Goal: Find specific page/section: Find specific page/section

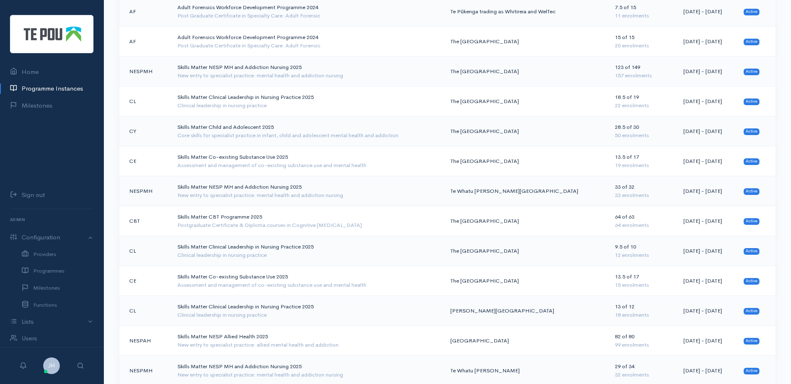
scroll to position [594, 0]
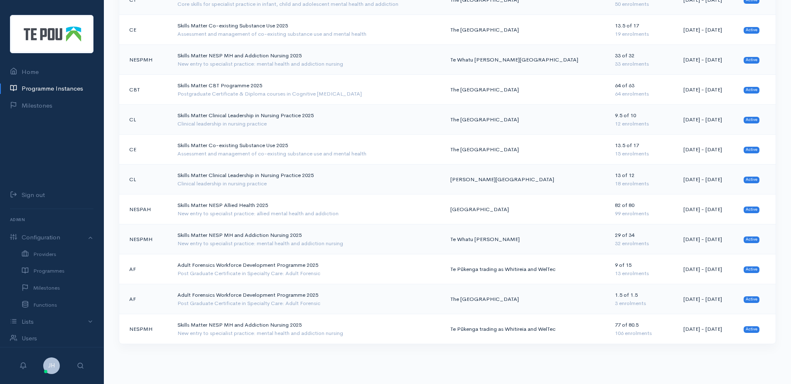
click at [206, 271] on div "Post Graduate Certificate in Specialty Care: Adult Forensic" at bounding box center [307, 273] width 260 height 8
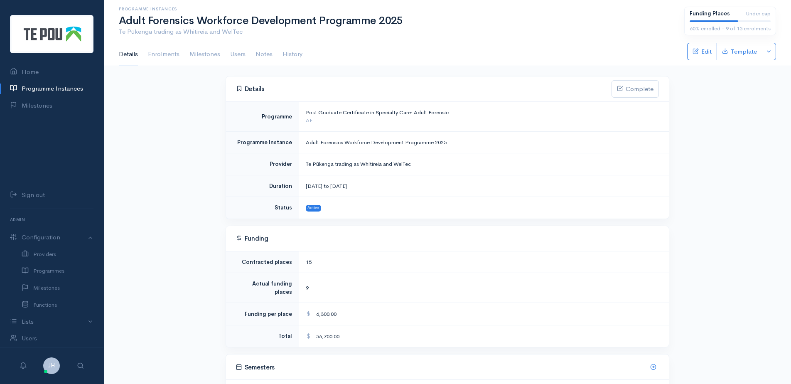
click at [164, 55] on link "Enrolments" at bounding box center [164, 54] width 32 height 23
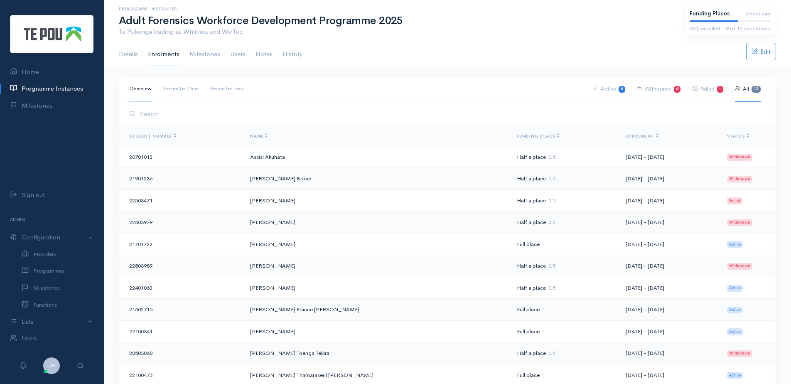
click at [206, 53] on link "Milestones" at bounding box center [204, 54] width 31 height 23
